Goal: Task Accomplishment & Management: Complete application form

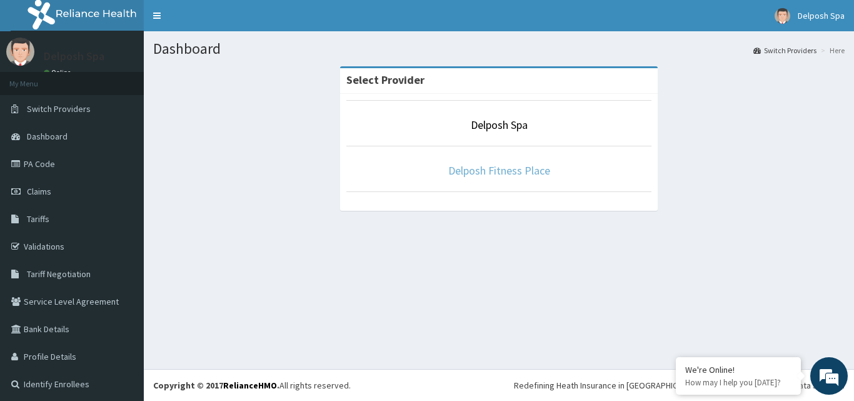
click at [453, 164] on link "Delposh Fitness Place" at bounding box center [499, 170] width 102 height 14
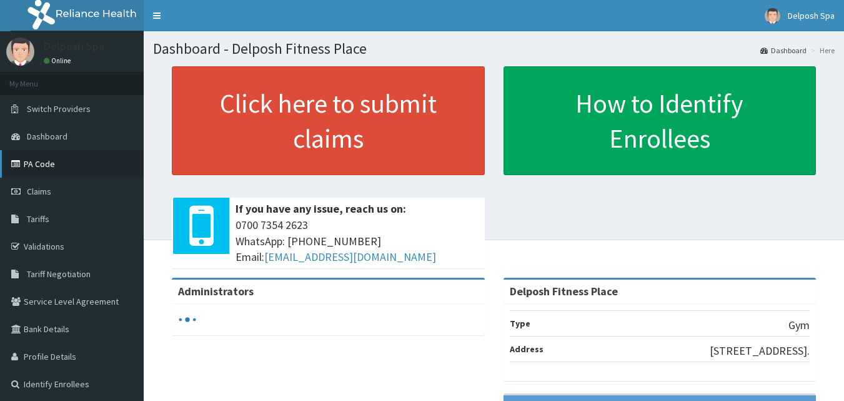
click at [67, 167] on link "PA Code" at bounding box center [72, 163] width 144 height 27
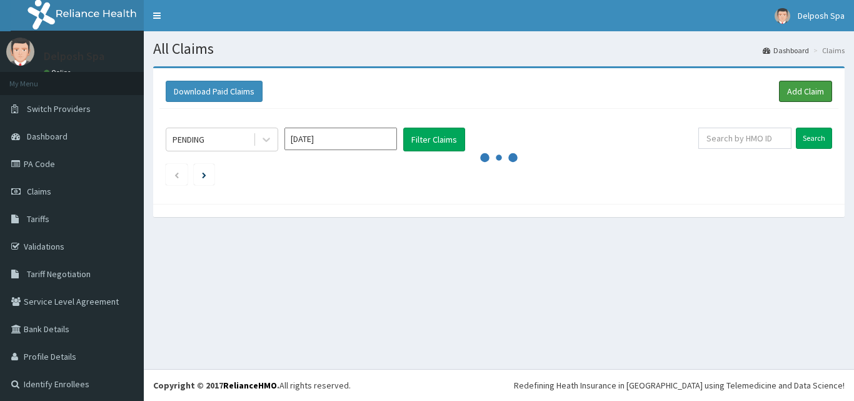
click at [796, 91] on link "Add Claim" at bounding box center [805, 91] width 53 height 21
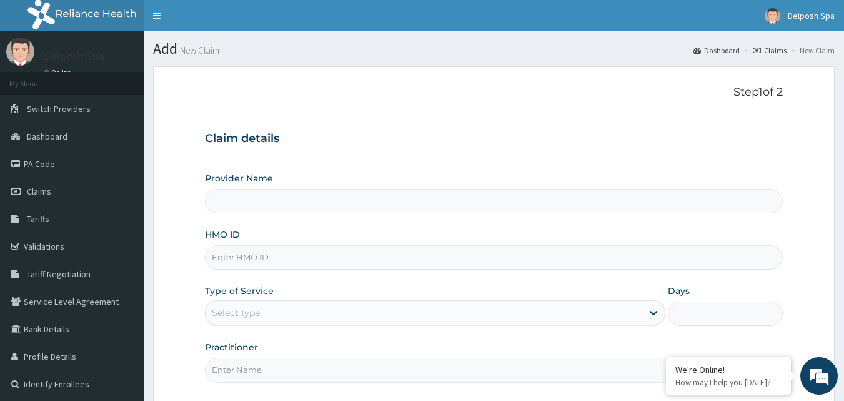
click at [373, 246] on input "HMO ID" at bounding box center [494, 257] width 579 height 24
type input "Delposh Fitness Place"
type input "1"
type input "p"
type input "PRS/10062/B"
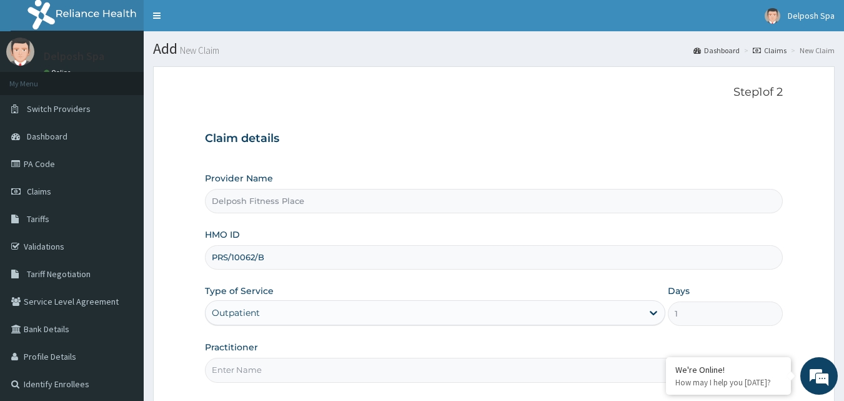
click at [374, 368] on input "Practitioner" at bounding box center [494, 369] width 579 height 24
type input "CHINGY"
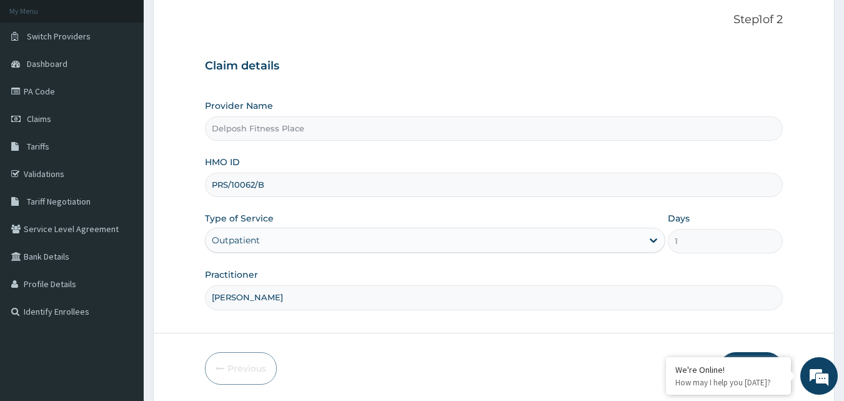
scroll to position [117, 0]
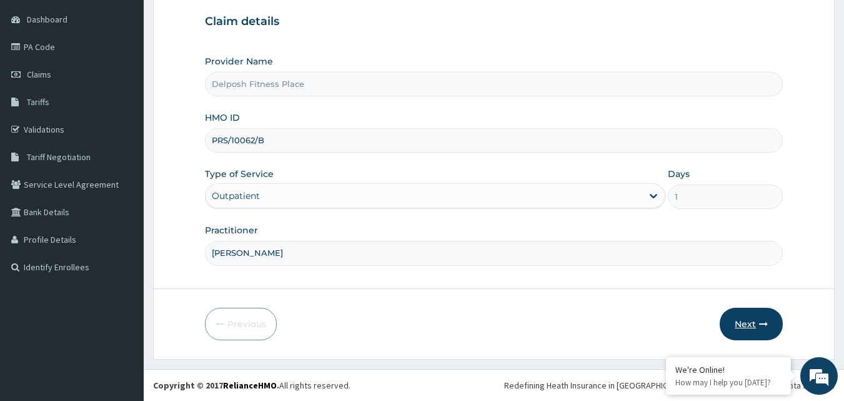
click at [749, 322] on button "Next" at bounding box center [751, 323] width 63 height 32
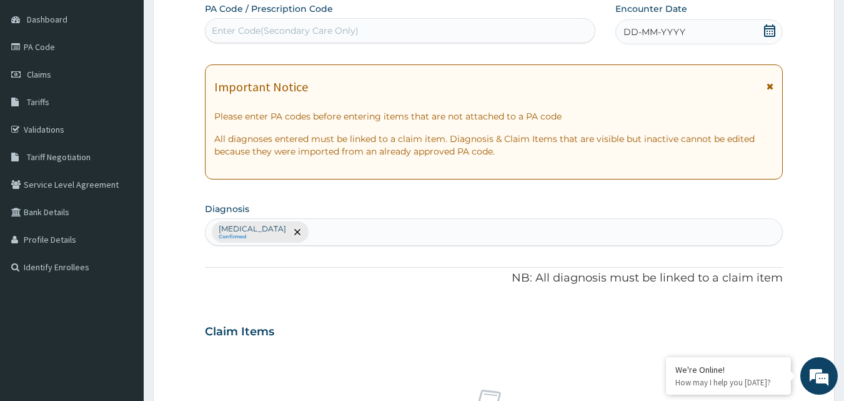
click at [362, 29] on div "Enter Code(Secondary Care Only)" at bounding box center [401, 31] width 390 height 20
paste input "PA/CC5618"
type input "PA/CC5618"
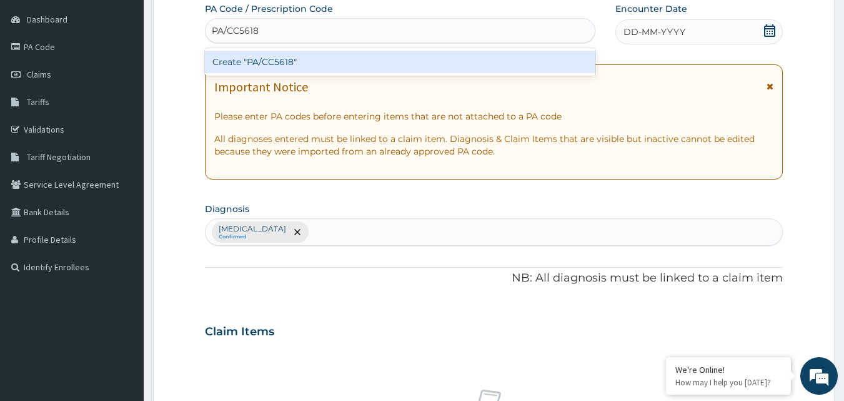
click at [377, 64] on div "Create "PA/CC5618"" at bounding box center [400, 62] width 391 height 22
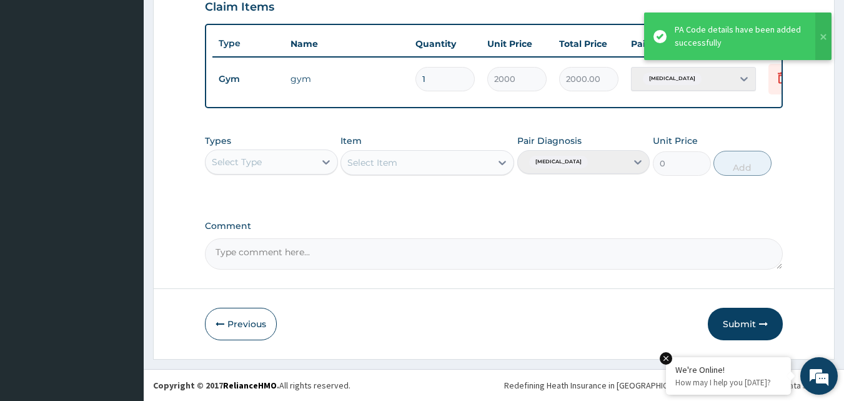
scroll to position [451, 0]
click at [734, 320] on button "Submit" at bounding box center [745, 323] width 75 height 32
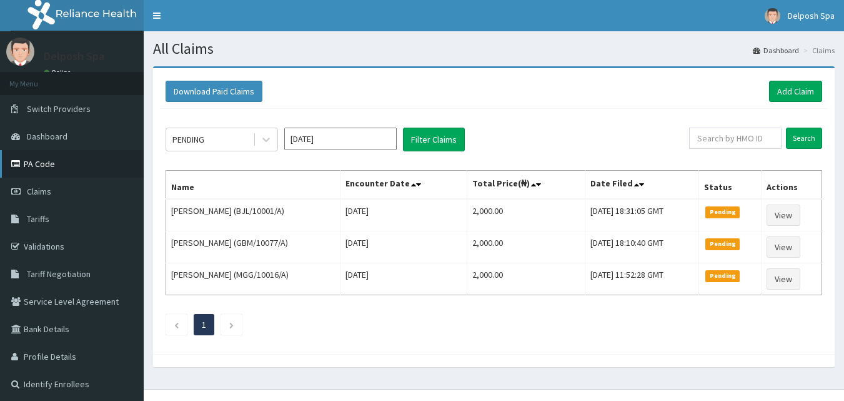
click at [47, 163] on link "PA Code" at bounding box center [72, 163] width 144 height 27
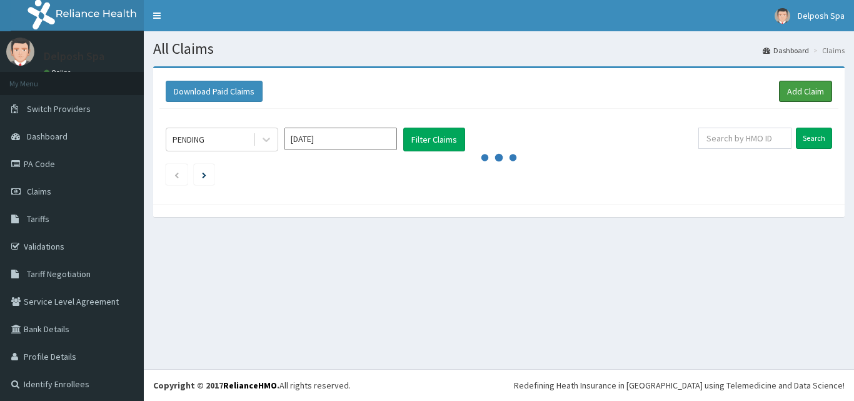
click at [788, 84] on link "Add Claim" at bounding box center [805, 91] width 53 height 21
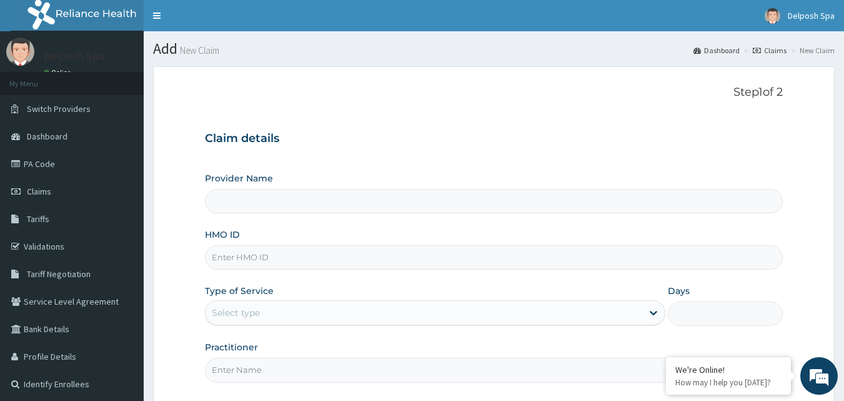
click at [404, 265] on input "HMO ID" at bounding box center [494, 257] width 579 height 24
type input "PR"
type input "Delposh Fitness Place"
type input "1"
type input "PRS/10062/A"
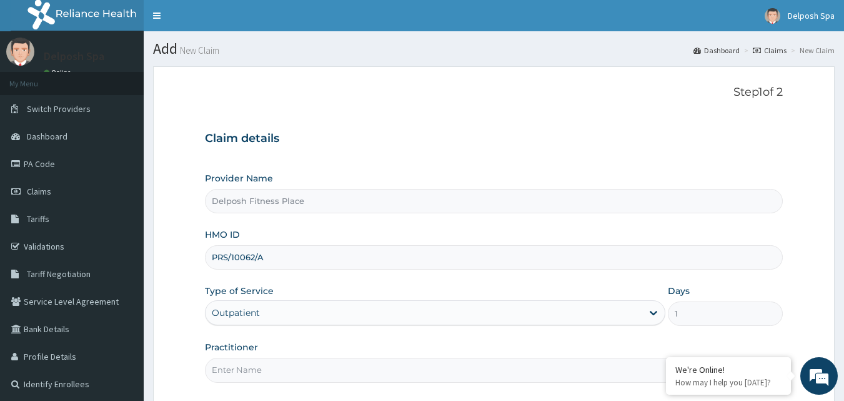
click at [321, 374] on input "Practitioner" at bounding box center [494, 369] width 579 height 24
type input "CLARKSON"
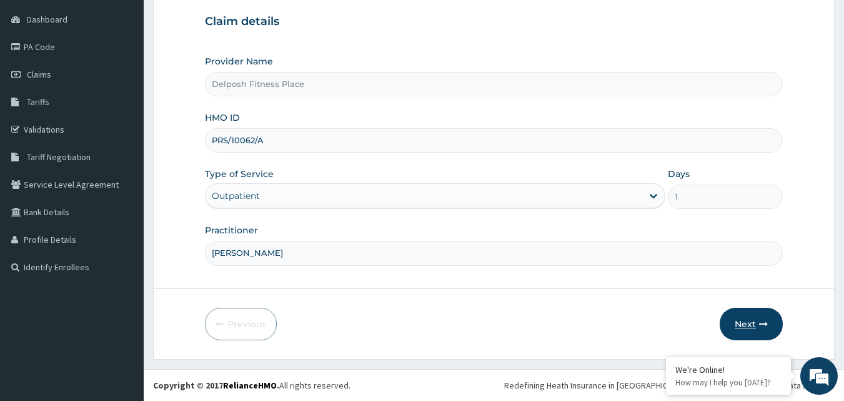
click at [741, 314] on button "Next" at bounding box center [751, 323] width 63 height 32
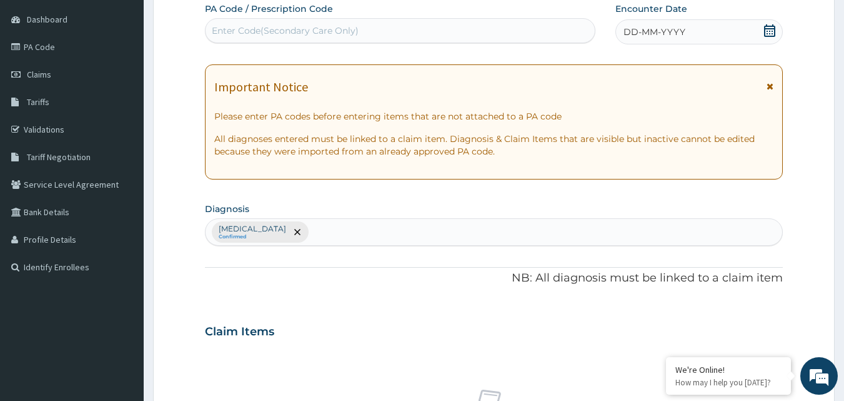
click at [376, 23] on div "Enter Code(Secondary Care Only)" at bounding box center [401, 31] width 390 height 20
paste input "PA/DE2B14"
type input "PA/DE2B14"
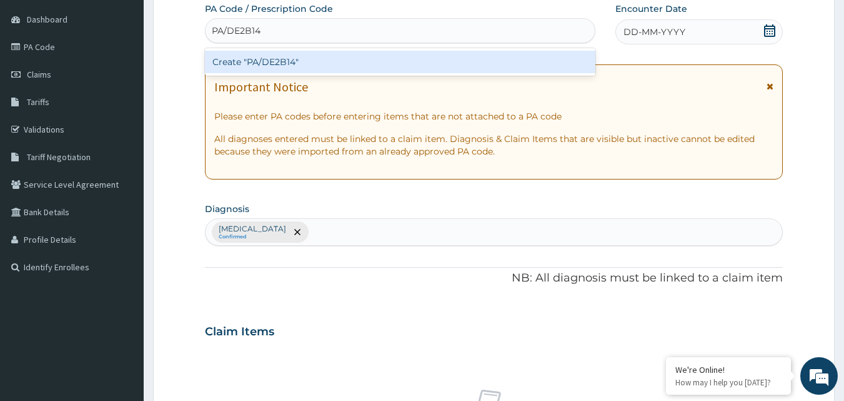
click at [389, 70] on div "Create "PA/DE2B14"" at bounding box center [400, 62] width 391 height 22
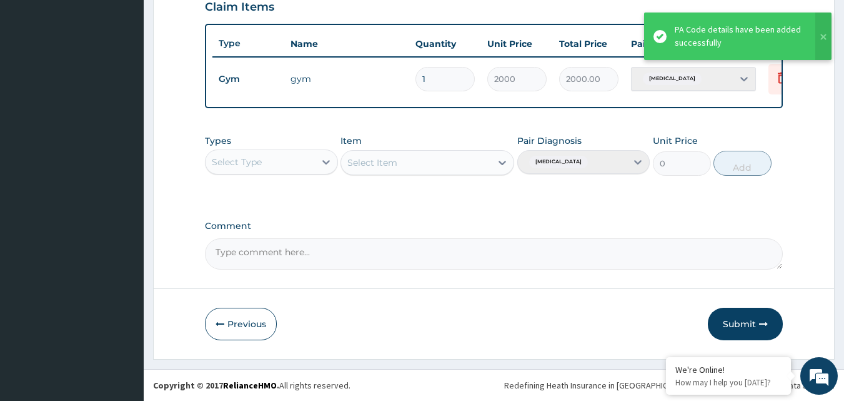
scroll to position [451, 0]
click at [750, 327] on button "Submit" at bounding box center [745, 323] width 75 height 32
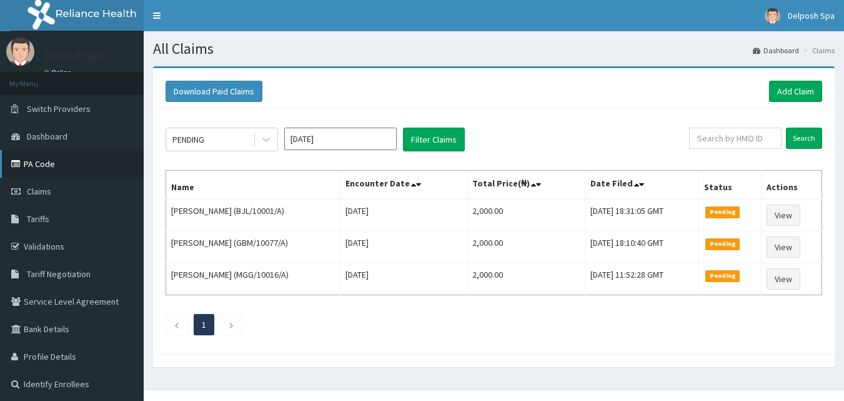
click at [57, 168] on link "PA Code" at bounding box center [72, 163] width 144 height 27
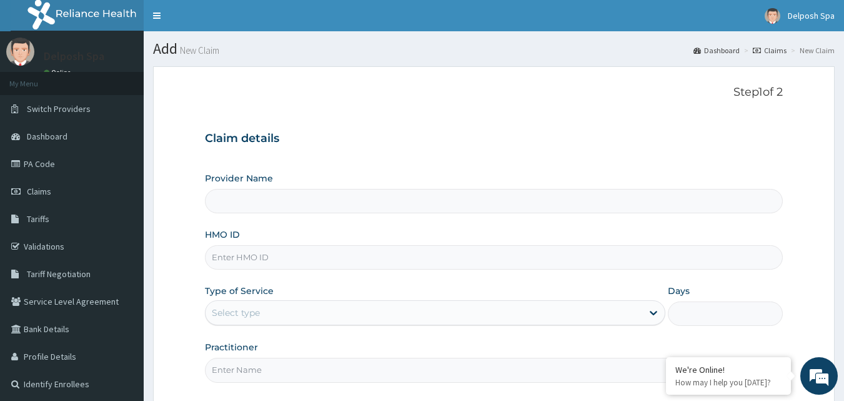
click at [524, 260] on input "HMO ID" at bounding box center [494, 257] width 579 height 24
type input "Delposh Fitness Place"
type input "1"
type input "TGA/10022/A"
click at [509, 371] on input "Practitioner" at bounding box center [494, 369] width 579 height 24
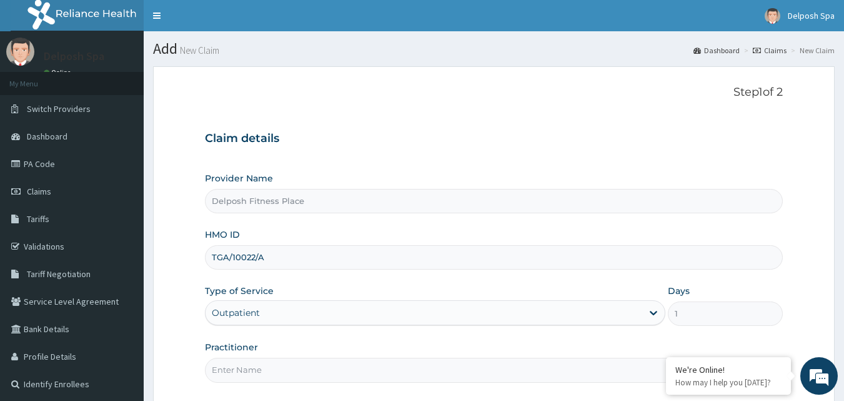
type input "[PERSON_NAME]"
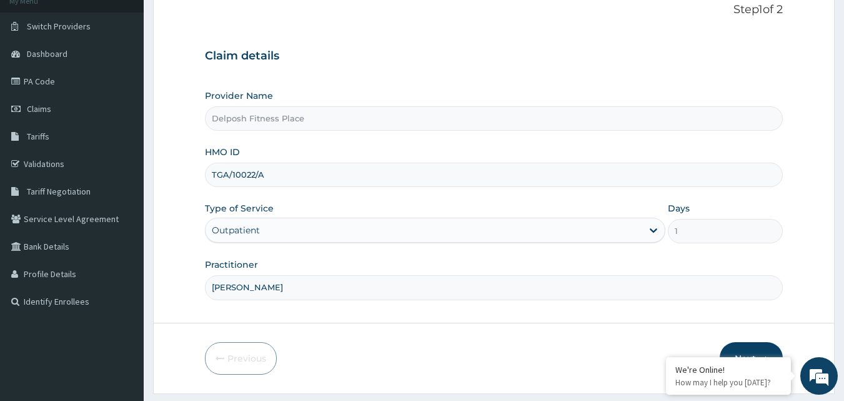
scroll to position [117, 0]
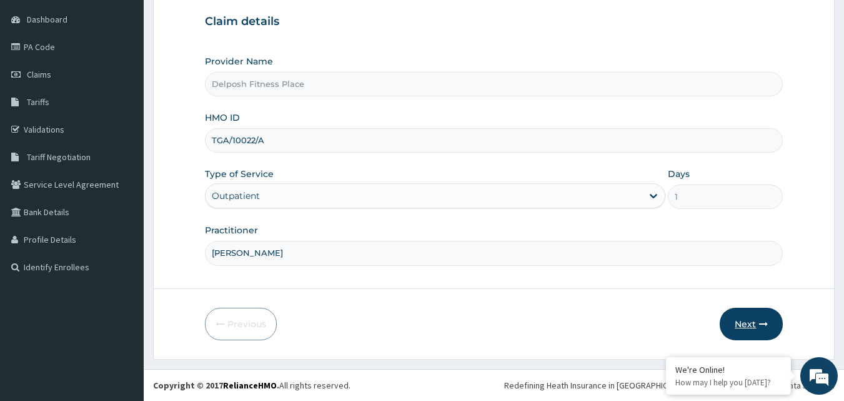
click at [741, 325] on button "Next" at bounding box center [751, 323] width 63 height 32
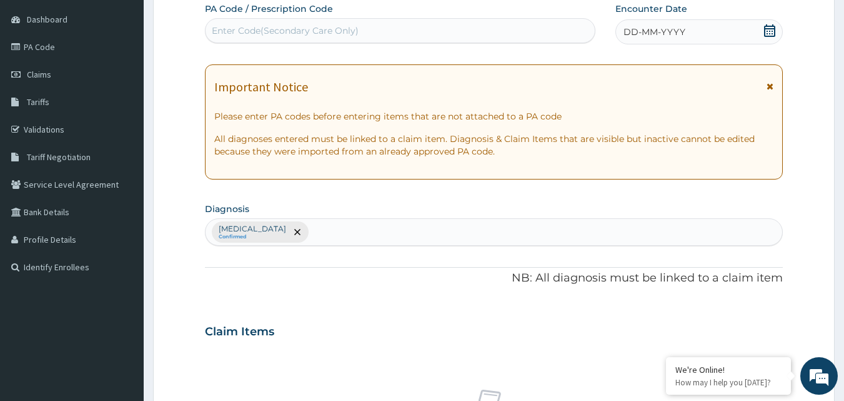
click at [377, 31] on div "Enter Code(Secondary Care Only)" at bounding box center [401, 31] width 390 height 20
paste input "PA/747D6E"
type input "PA/747D6E"
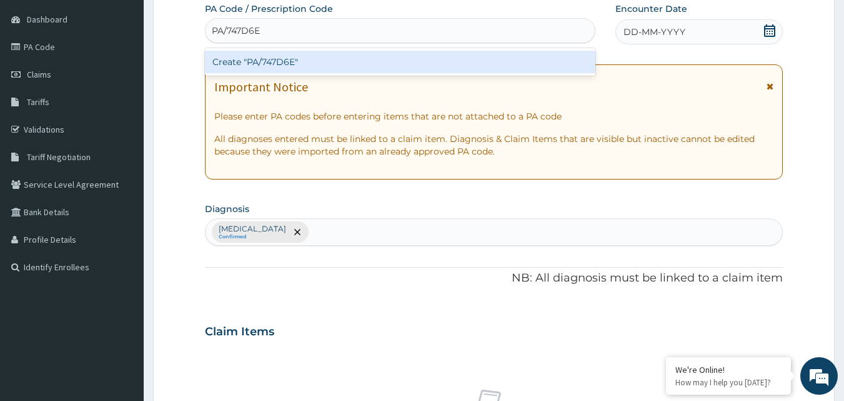
click at [376, 61] on div "Create "PA/747D6E"" at bounding box center [400, 62] width 391 height 22
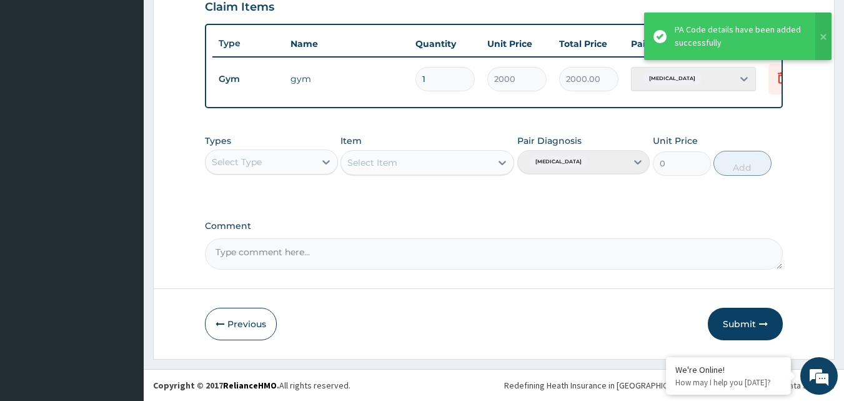
scroll to position [451, 0]
click at [739, 322] on button "Submit" at bounding box center [745, 323] width 75 height 32
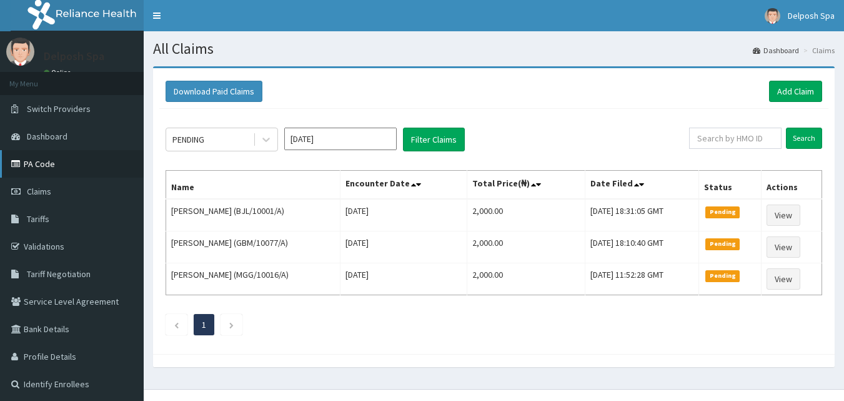
click at [91, 166] on link "PA Code" at bounding box center [72, 163] width 144 height 27
click at [782, 92] on link "Add Claim" at bounding box center [795, 91] width 53 height 21
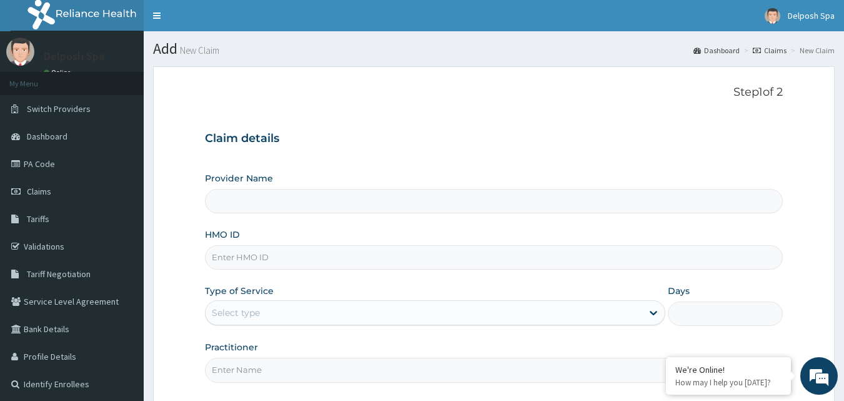
click at [416, 261] on input "HMO ID" at bounding box center [494, 257] width 579 height 24
type input "PIT/"
type input "Delposh Fitness Place"
type input "1"
type input "PIT/10066/A"
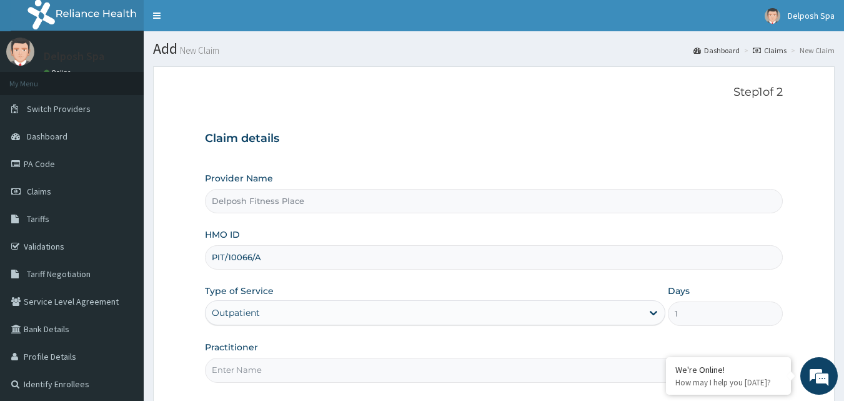
click at [428, 370] on input "Practitioner" at bounding box center [494, 369] width 579 height 24
type input "CHINGY"
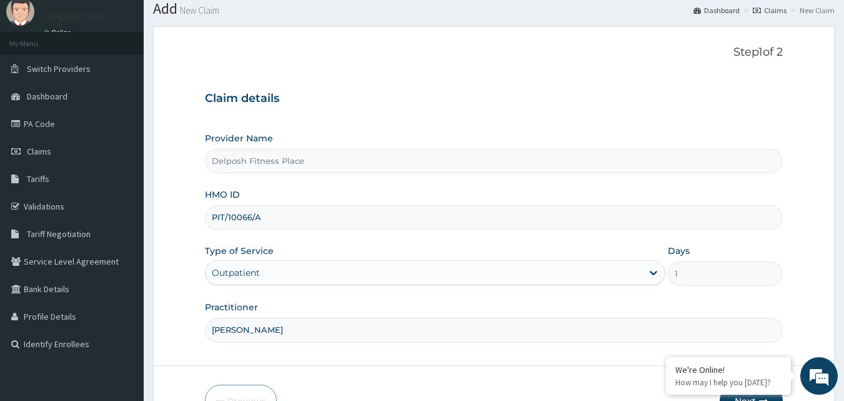
scroll to position [117, 0]
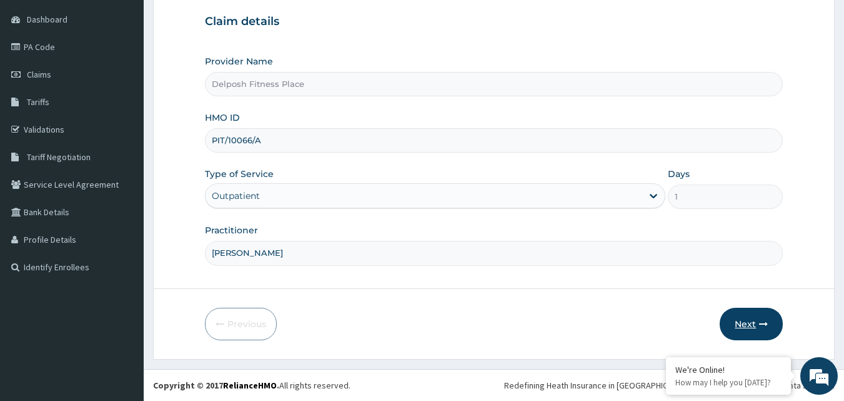
click at [744, 325] on button "Next" at bounding box center [751, 323] width 63 height 32
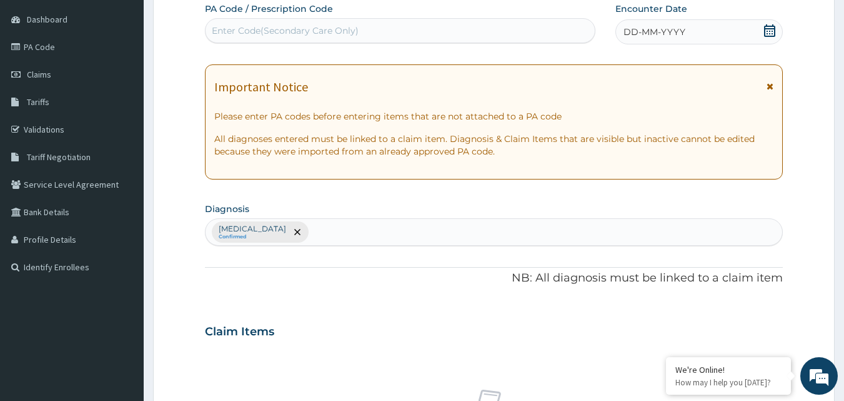
click at [372, 24] on div "Enter Code(Secondary Care Only)" at bounding box center [401, 31] width 390 height 20
paste input "PA/6BD2E7"
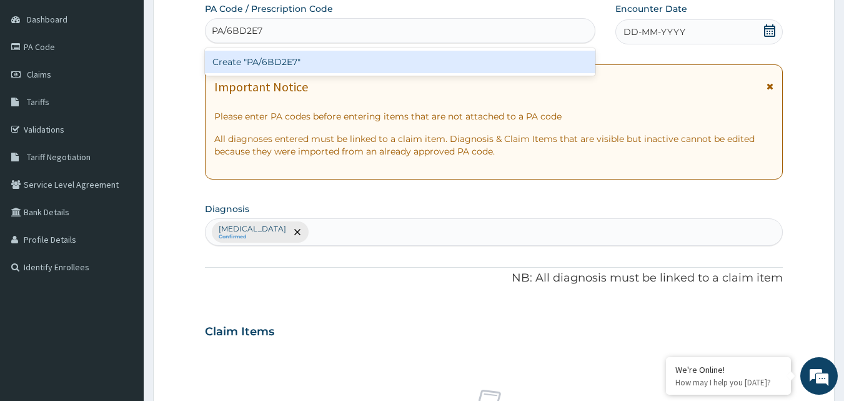
type input "PA/6BD2E7"
click at [374, 58] on div "Create "PA/6BD2E7"" at bounding box center [400, 62] width 391 height 22
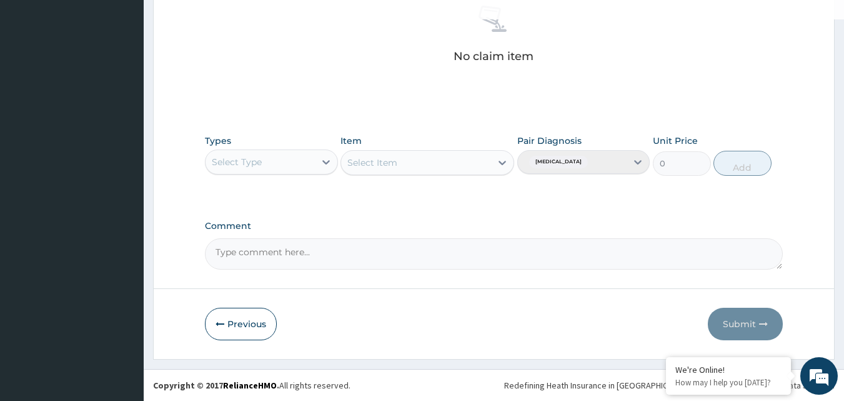
scroll to position [451, 0]
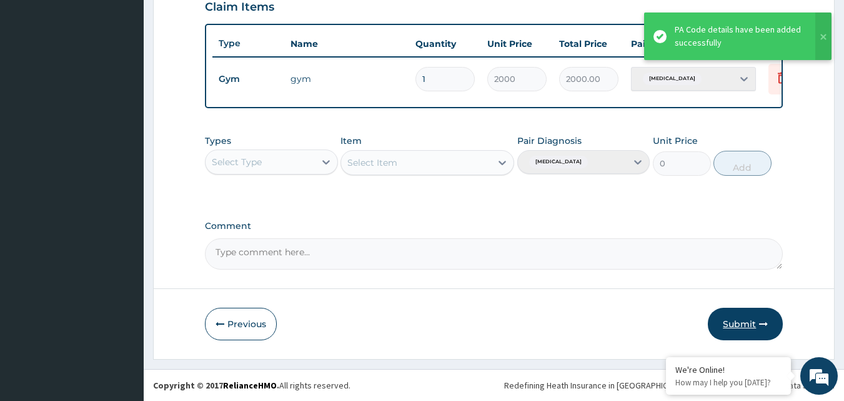
click at [750, 324] on button "Submit" at bounding box center [745, 323] width 75 height 32
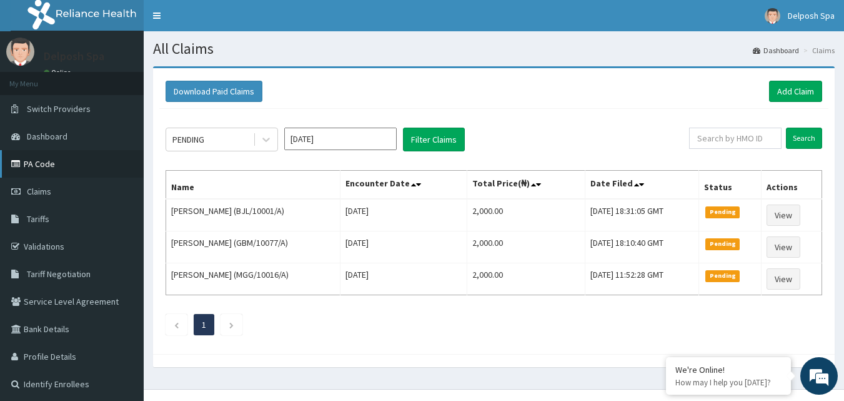
click at [89, 164] on link "PA Code" at bounding box center [72, 163] width 144 height 27
